Goal: Transaction & Acquisition: Purchase product/service

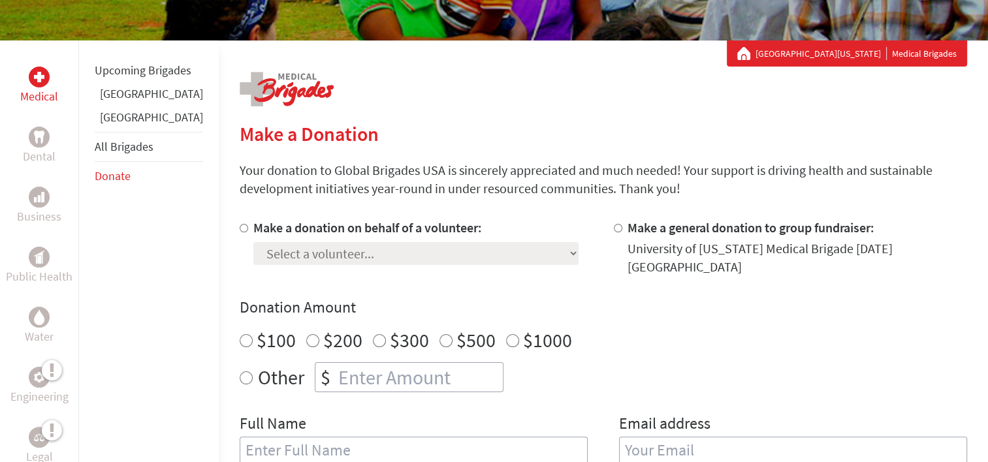
scroll to position [195, 0]
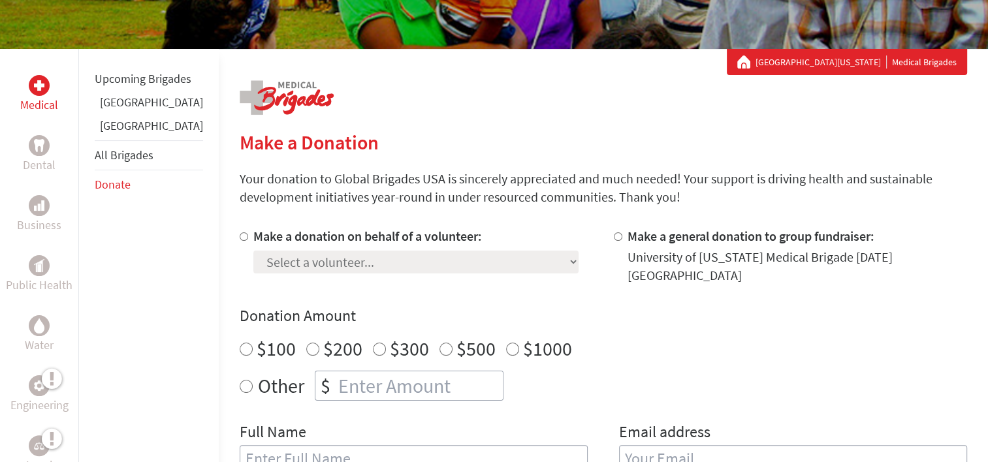
click at [314, 216] on section "Make a Donation Your donation to Global Brigades USA is sincerely appreciated a…" at bounding box center [604, 467] width 728 height 673
click at [240, 237] on div at bounding box center [247, 255] width 14 height 57
click at [240, 237] on input "Make a donation on behalf of a volunteer:" at bounding box center [244, 237] width 8 height 8
radio input "true"
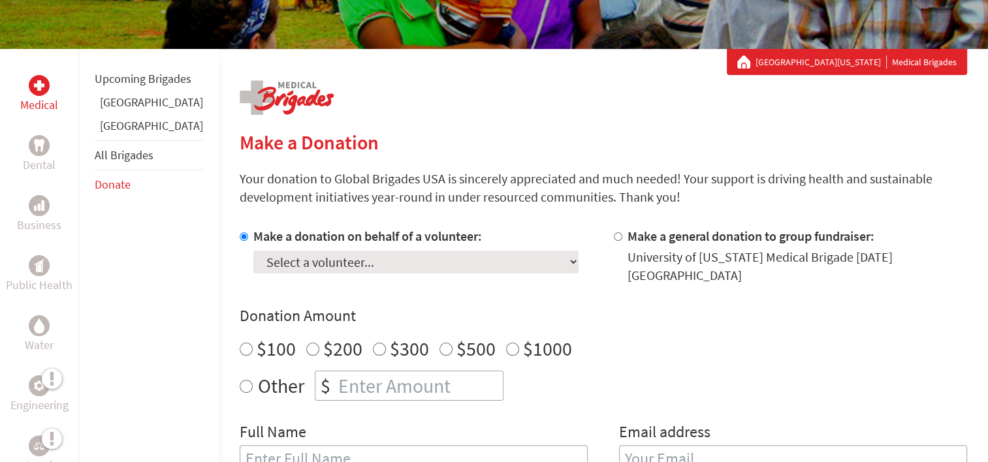
click at [253, 264] on select "Select a volunteer... [PERSON_NAME] [PERSON_NAME] [PERSON_NAME] ([PERSON_NAME])…" at bounding box center [415, 262] width 325 height 23
select select "2A2572AD-79C0-11EF-BF8B-42010A8A0043"
click at [253, 251] on select "Select a volunteer... [PERSON_NAME] [PERSON_NAME] [PERSON_NAME] ([PERSON_NAME])…" at bounding box center [415, 262] width 325 height 23
click at [432, 306] on h4 "Donation Amount" at bounding box center [604, 316] width 728 height 21
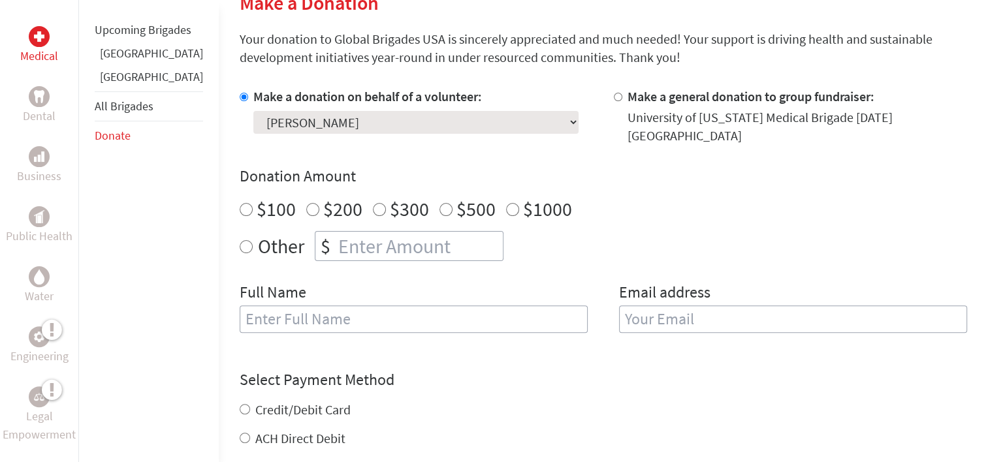
scroll to position [334, 0]
radio input "true"
click at [342, 236] on input "number" at bounding box center [419, 246] width 167 height 29
type input "250"
click at [299, 306] on input "text" at bounding box center [414, 319] width 348 height 27
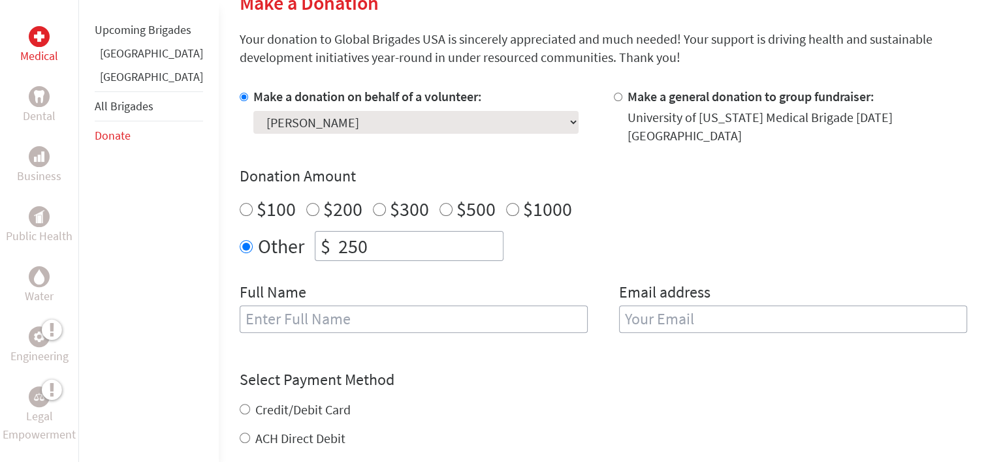
type input "[PERSON_NAME]"
click at [656, 306] on input "email" at bounding box center [793, 319] width 348 height 27
type input "[EMAIL_ADDRESS][DOMAIN_NAME]"
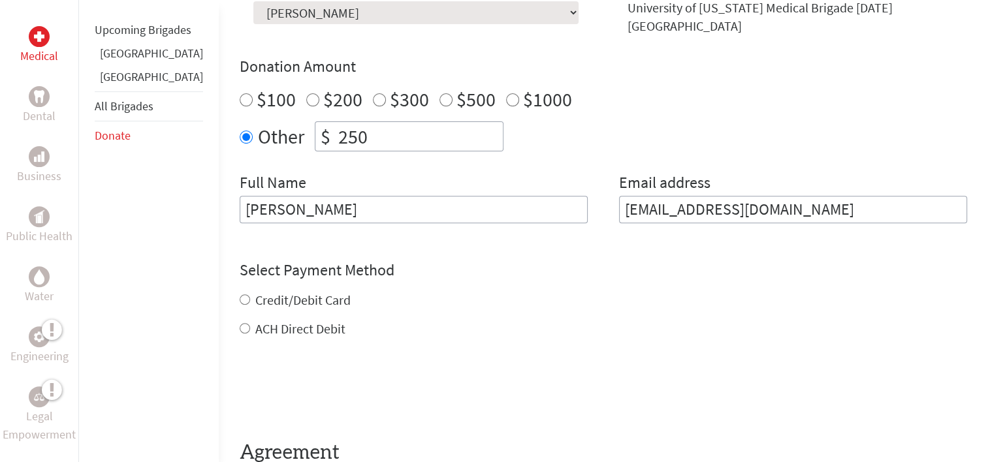
scroll to position [498, 0]
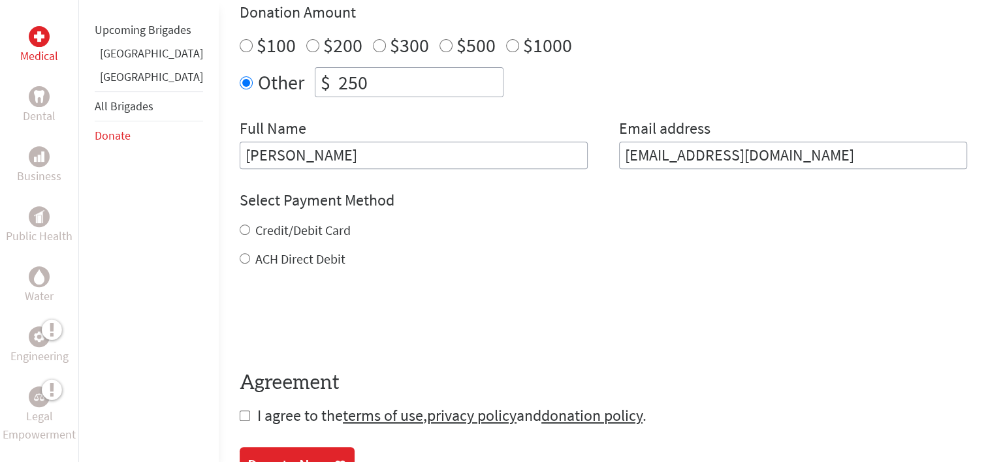
click at [240, 227] on div "Credit/Debit Card" at bounding box center [604, 230] width 728 height 18
click at [255, 223] on label "Credit/Debit Card" at bounding box center [302, 230] width 95 height 16
click at [240, 225] on input "Credit/Debit Card" at bounding box center [245, 230] width 10 height 10
radio input "true"
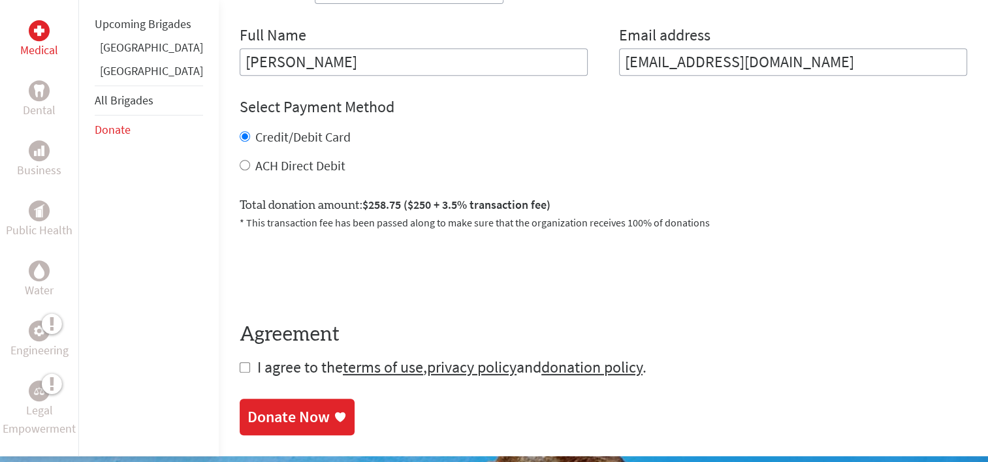
scroll to position [592, 0]
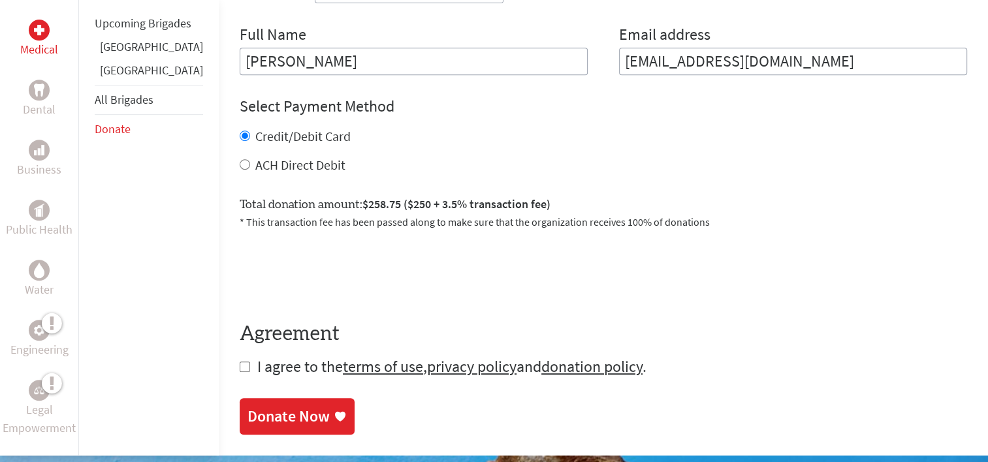
click at [257, 357] on span "I agree to the terms of use , privacy policy and donation policy ." at bounding box center [451, 367] width 389 height 20
click at [240, 362] on input "checkbox" at bounding box center [245, 367] width 10 height 10
checkbox input "true"
click at [255, 157] on label "ACH Direct Debit" at bounding box center [300, 165] width 90 height 16
click at [240, 159] on input "ACH Direct Debit" at bounding box center [245, 164] width 10 height 10
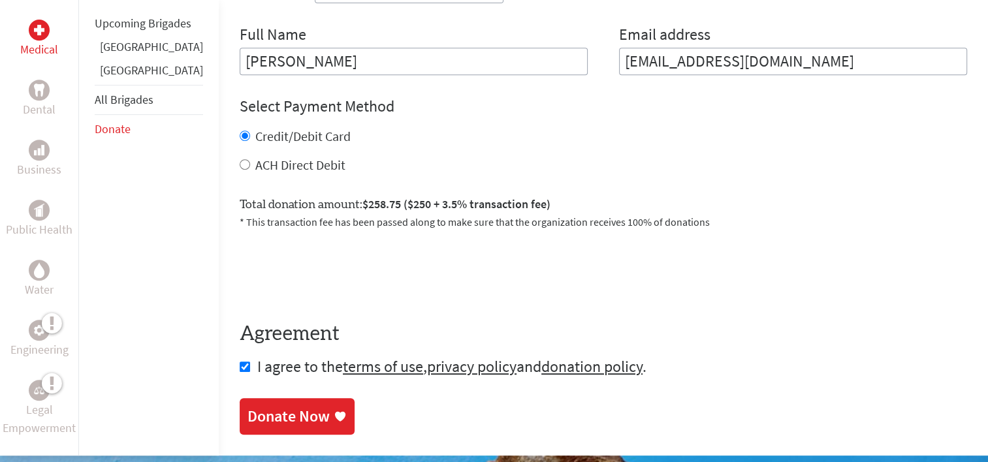
radio input "true"
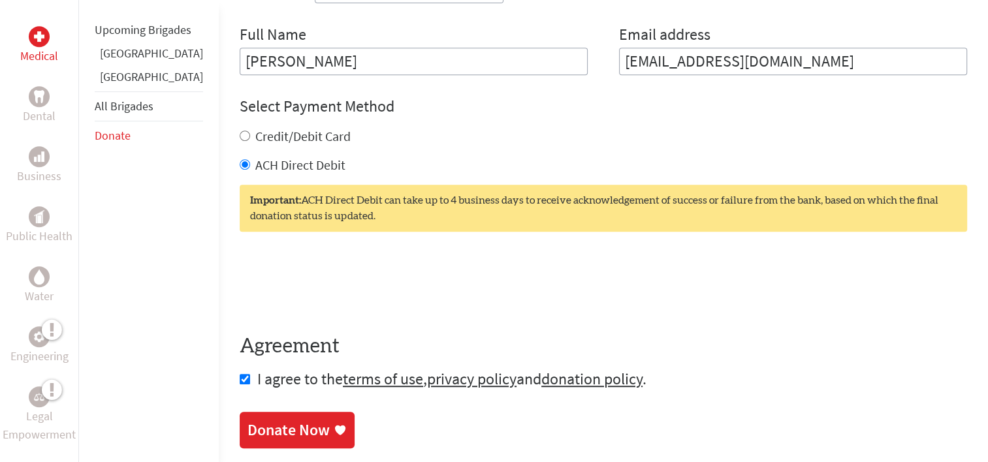
click at [276, 420] on div "Donate Now" at bounding box center [289, 430] width 82 height 21
